Goal: Check status: Check status

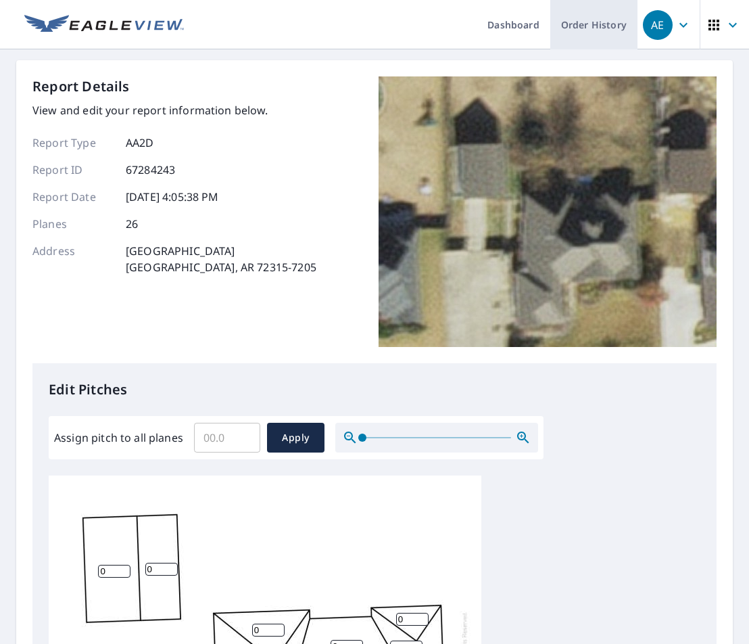
click at [585, 30] on link "Order History" at bounding box center [593, 24] width 87 height 49
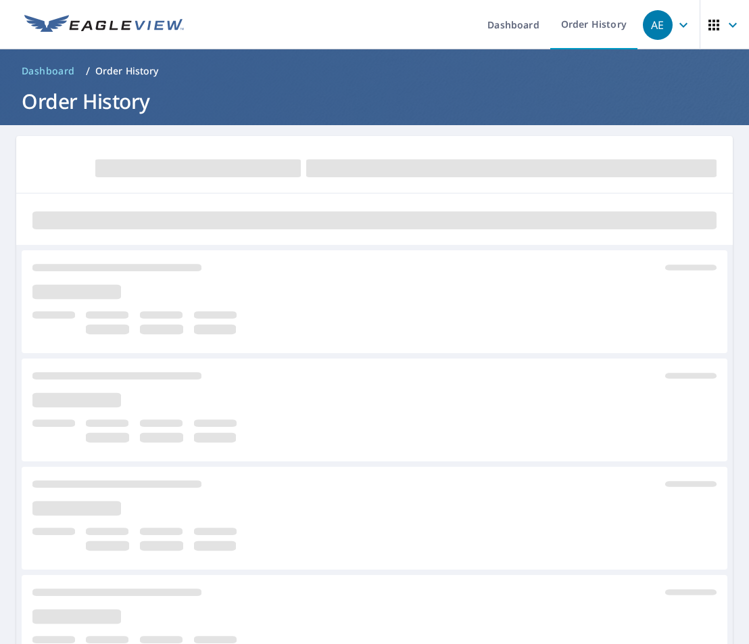
click at [710, 26] on icon "button" at bounding box center [714, 25] width 16 height 16
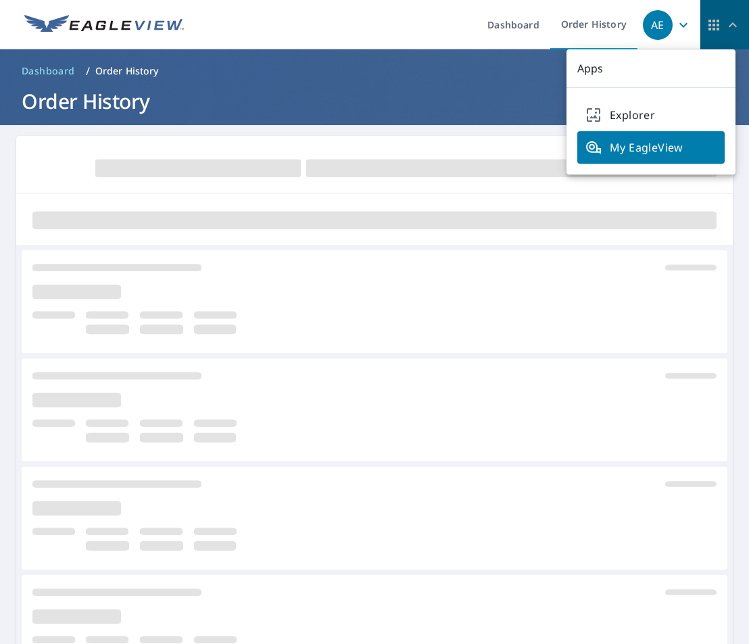
click at [706, 26] on icon "button" at bounding box center [714, 25] width 16 height 16
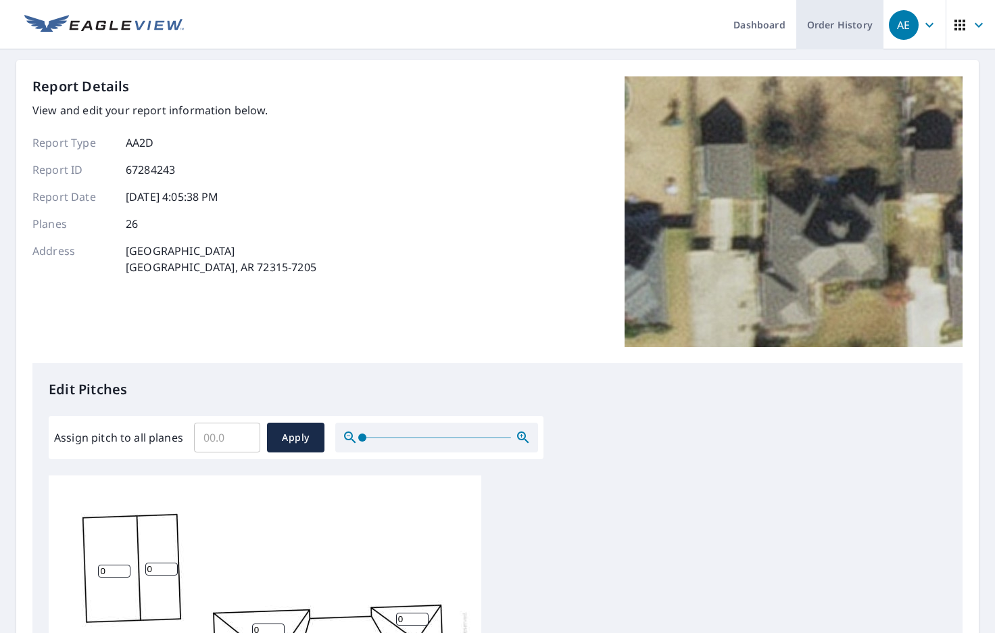
click at [841, 27] on link "Order History" at bounding box center [839, 24] width 87 height 49
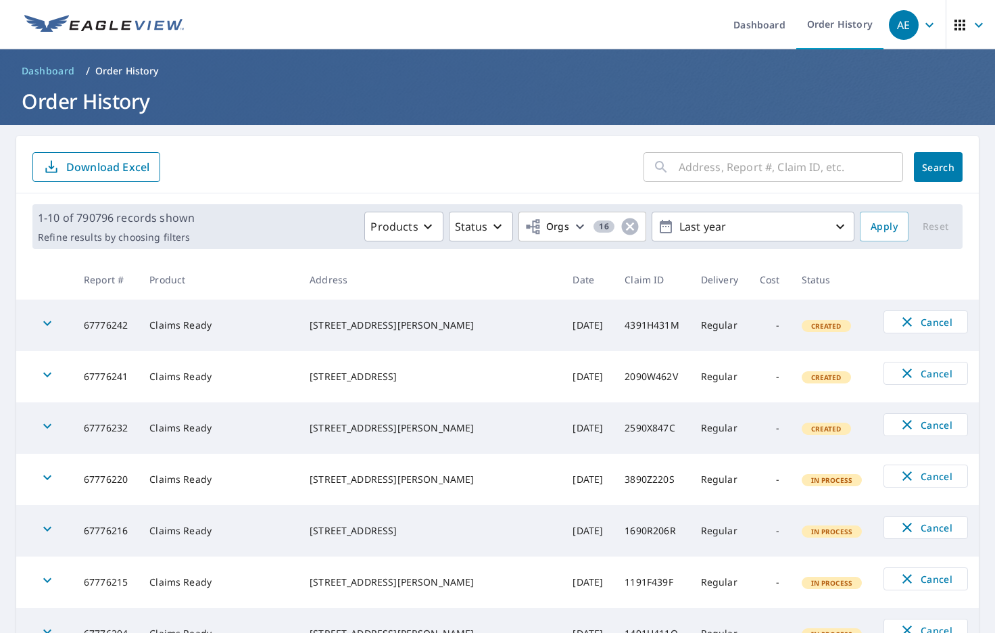
click at [41, 318] on icon "button" at bounding box center [47, 323] width 16 height 16
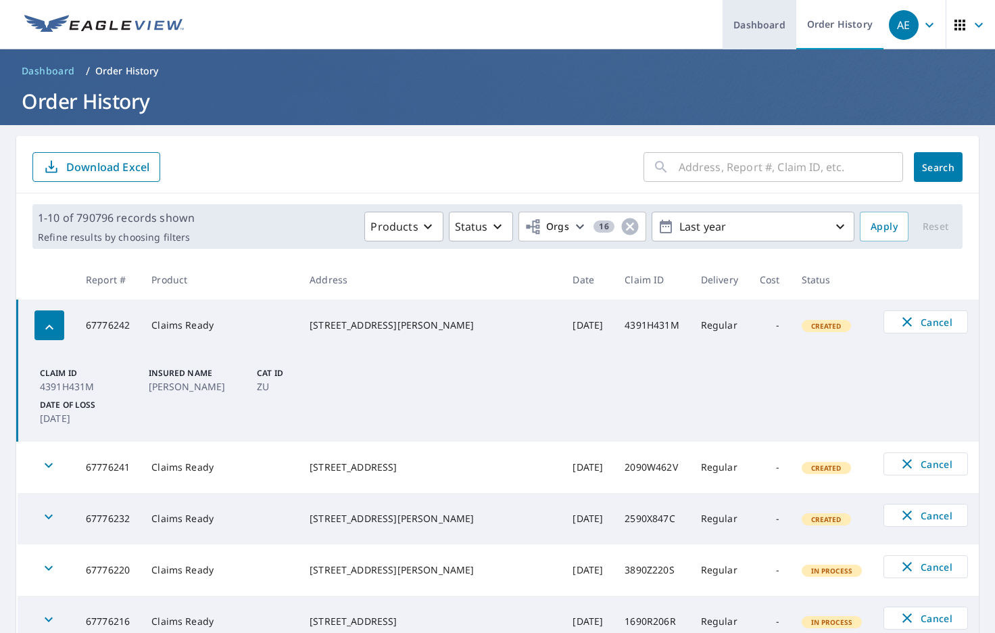
click at [754, 29] on link "Dashboard" at bounding box center [760, 24] width 74 height 49
